Goal: Task Accomplishment & Management: Use online tool/utility

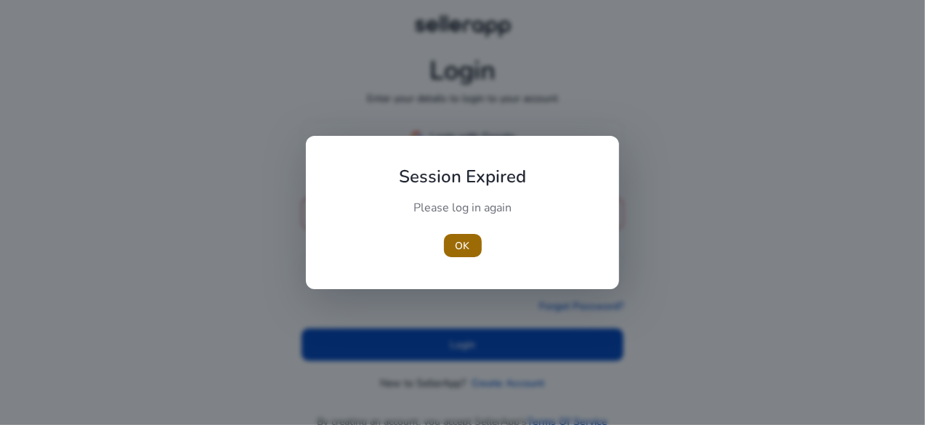
type input "**********"
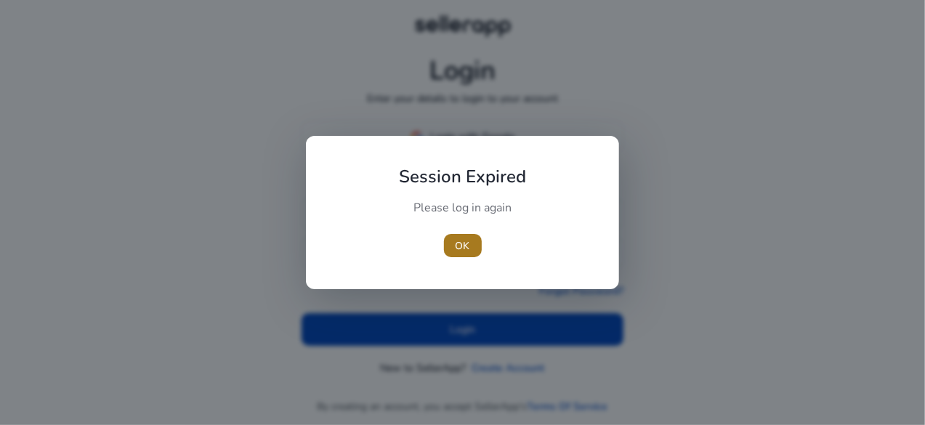
click at [463, 254] on span "button" at bounding box center [463, 245] width 38 height 35
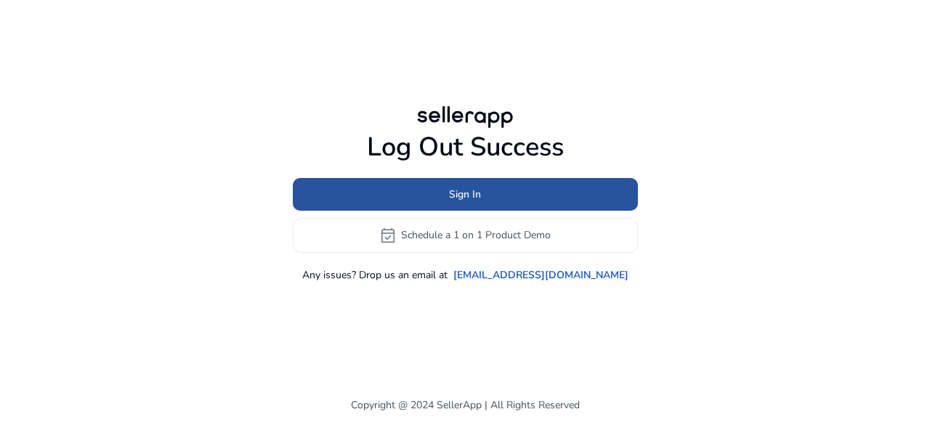
click at [474, 184] on span at bounding box center [465, 194] width 345 height 35
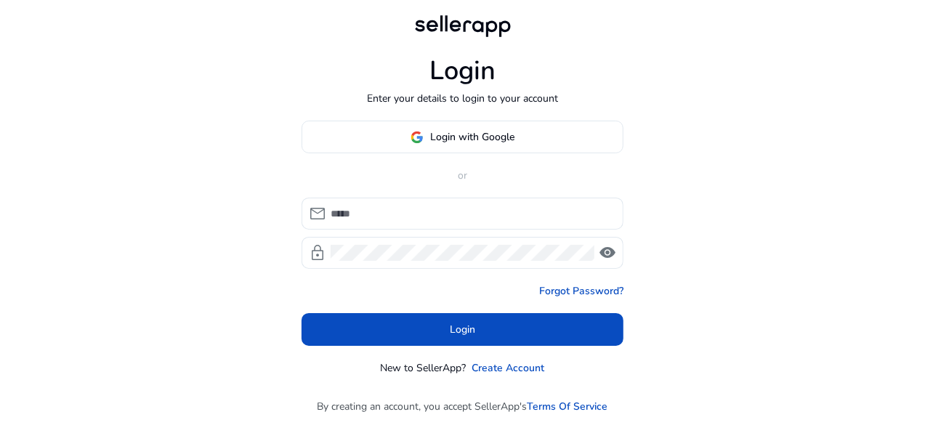
type input "**********"
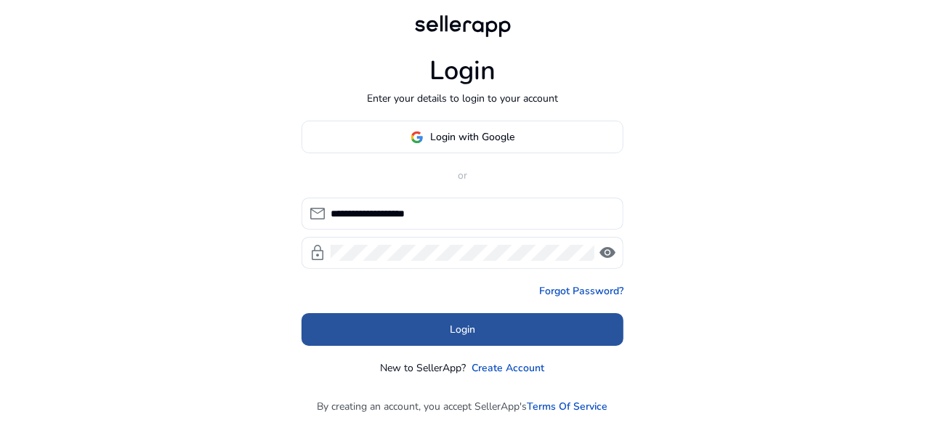
click at [436, 330] on span at bounding box center [462, 329] width 322 height 35
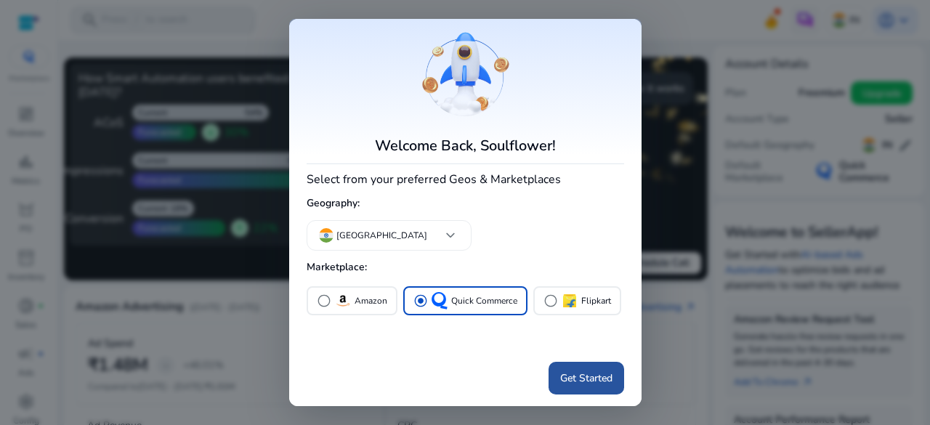
click at [604, 384] on span "Get Started" at bounding box center [586, 377] width 52 height 15
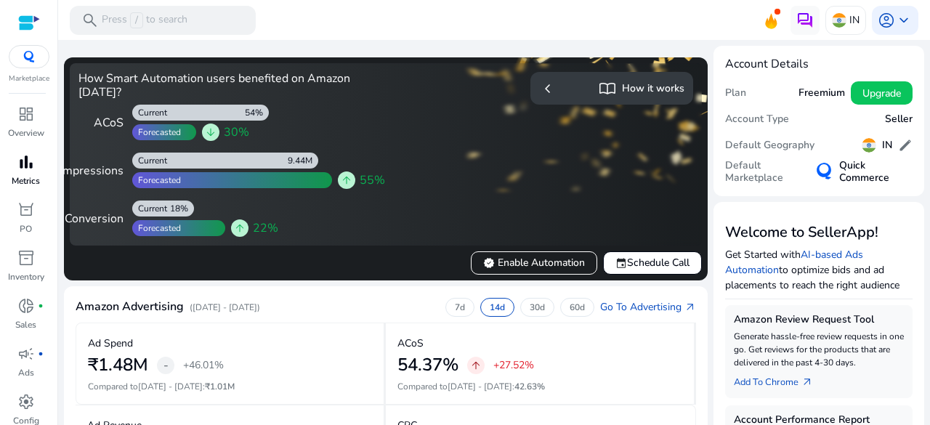
click at [31, 173] on div "bar_chart" at bounding box center [26, 161] width 41 height 23
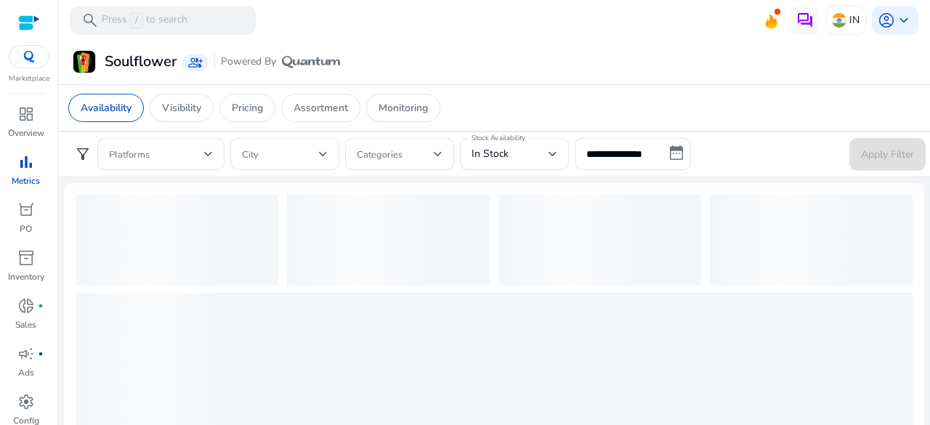
click at [376, 72] on div "Soulflower group_add Powered By" at bounding box center [494, 62] width 860 height 27
click at [198, 122] on div "Availability Visibility Pricing Assortment Monitoring" at bounding box center [494, 107] width 875 height 47
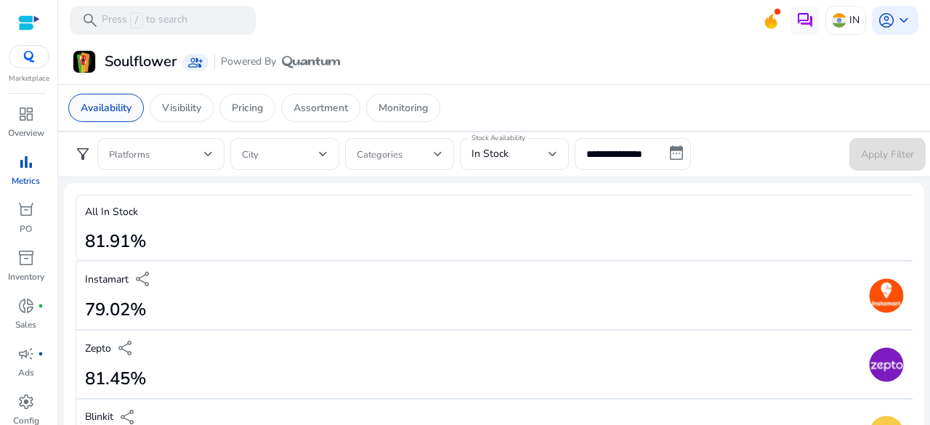
click at [127, 110] on p "Availability" at bounding box center [106, 107] width 51 height 15
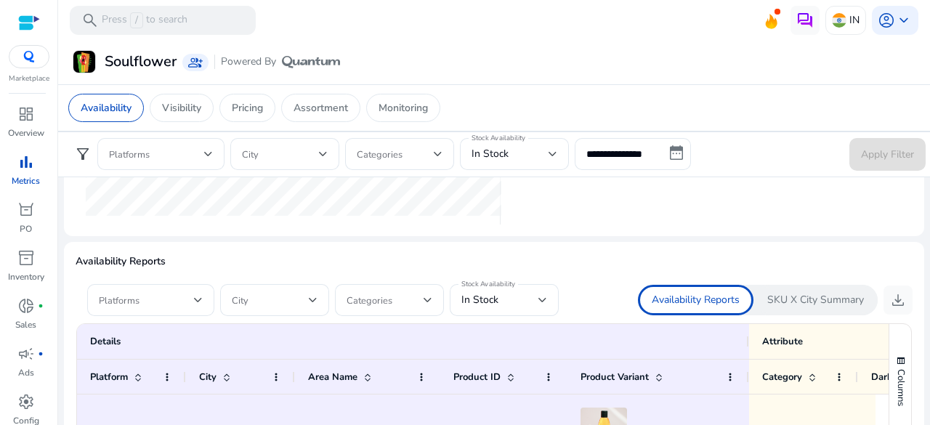
scroll to position [1113, 0]
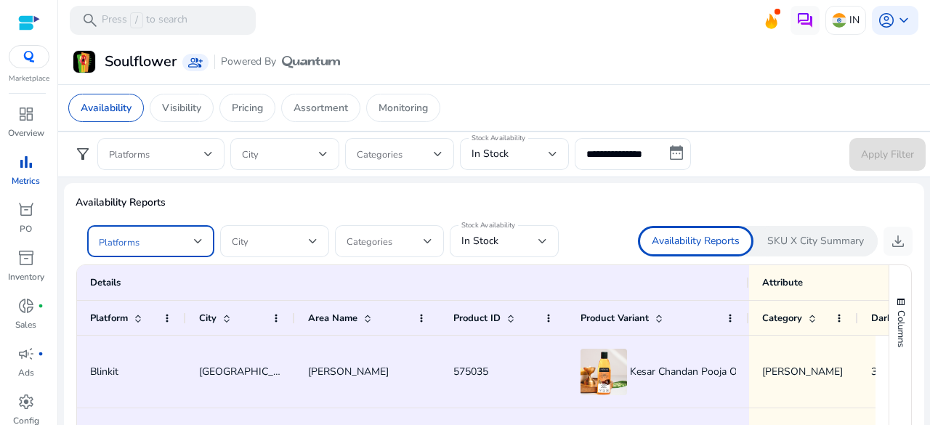
click at [150, 238] on span at bounding box center [146, 241] width 95 height 16
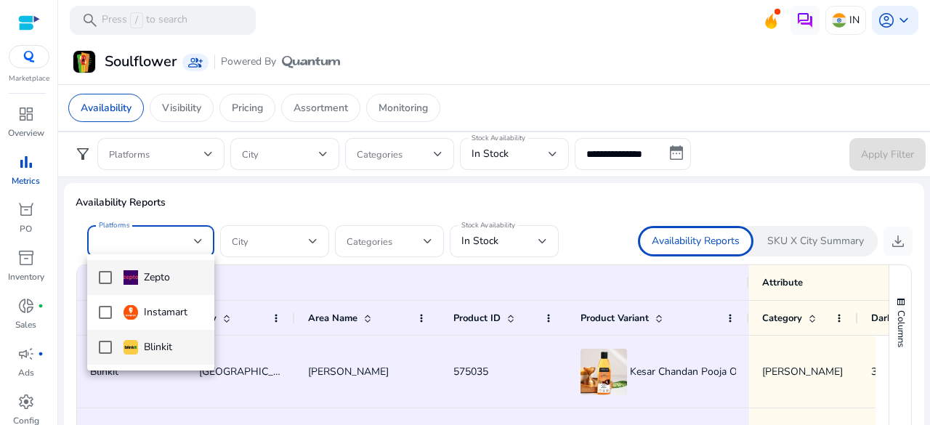
scroll to position [0, 0]
click at [154, 348] on div "Blinkit" at bounding box center [147, 347] width 49 height 16
click at [513, 240] on div at bounding box center [465, 212] width 930 height 425
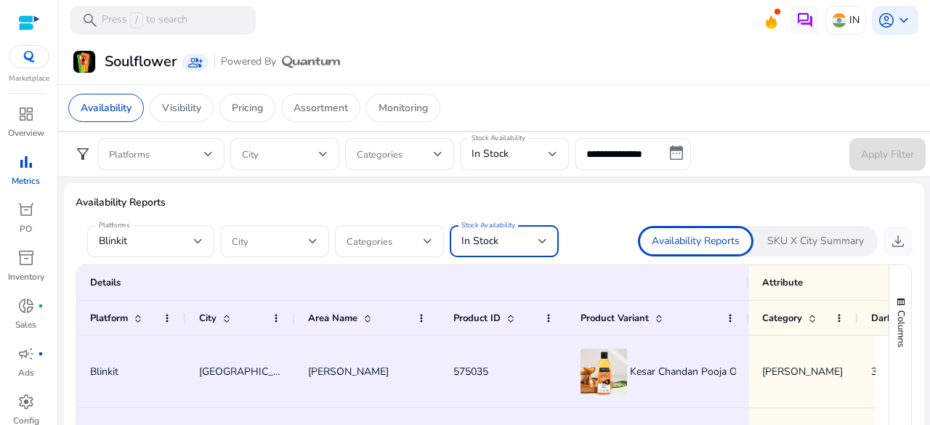
click at [510, 245] on div "In Stock" at bounding box center [499, 241] width 77 height 16
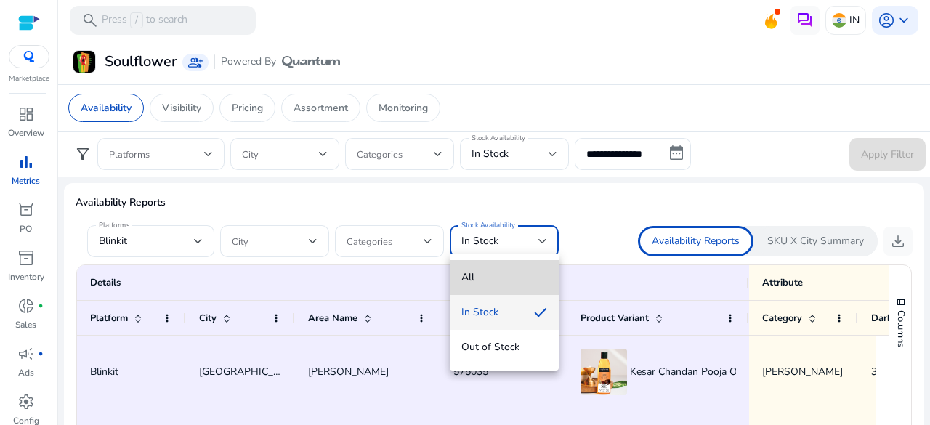
click at [490, 272] on span "All" at bounding box center [504, 277] width 86 height 16
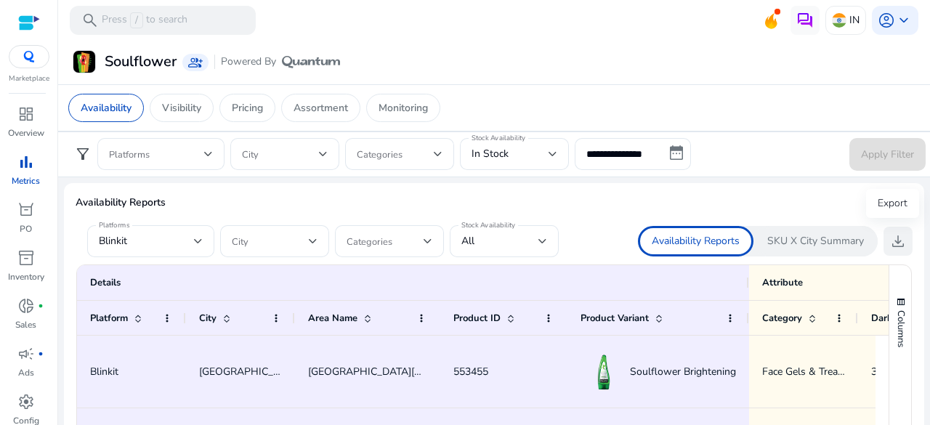
click at [889, 243] on span "download" at bounding box center [897, 240] width 17 height 17
